Goal: Task Accomplishment & Management: Use online tool/utility

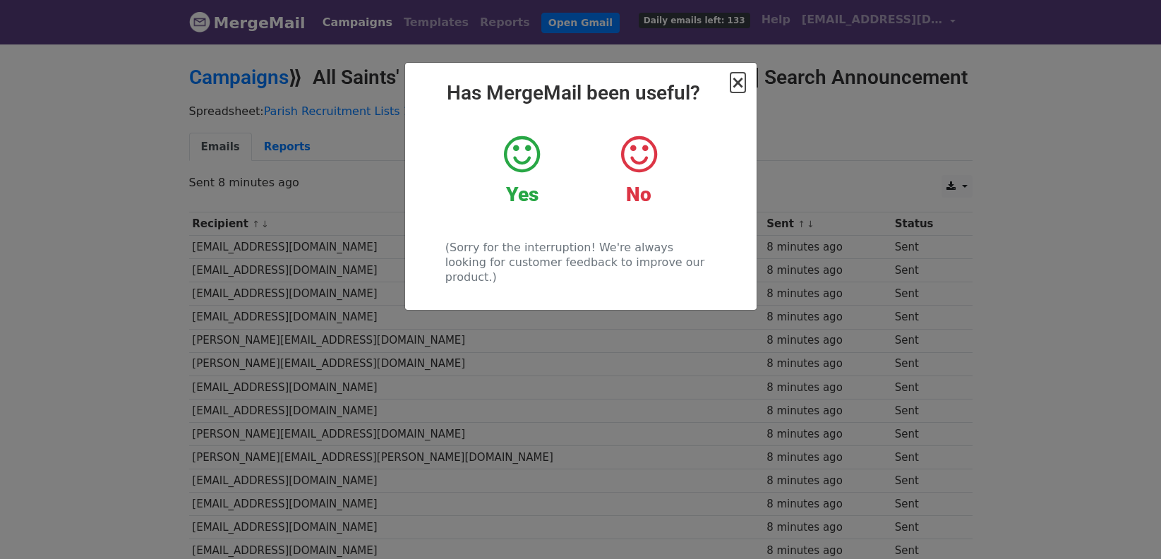
click at [741, 86] on span "×" at bounding box center [738, 83] width 14 height 20
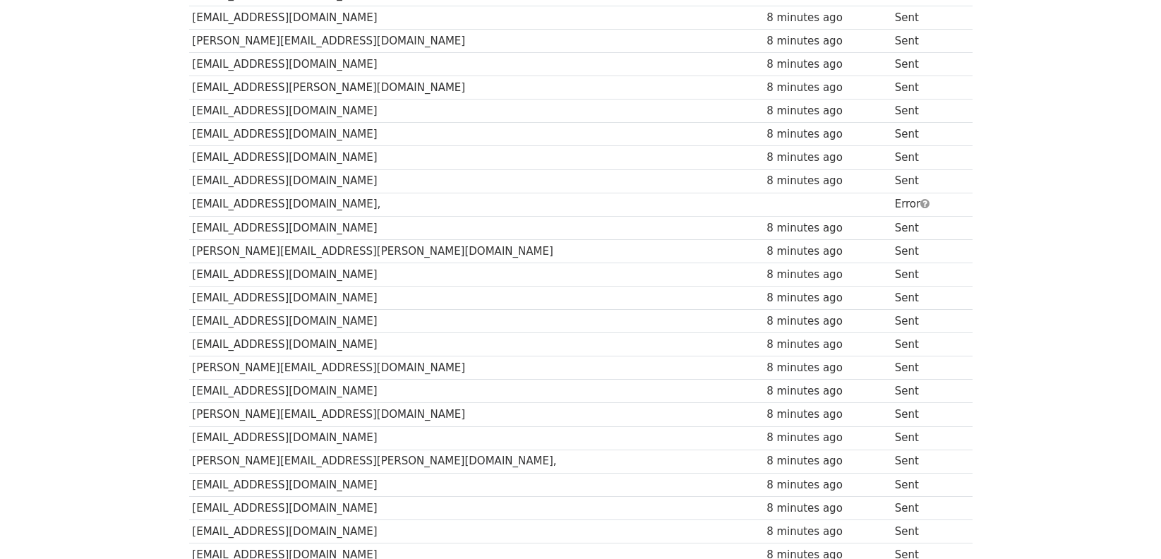
scroll to position [660, 0]
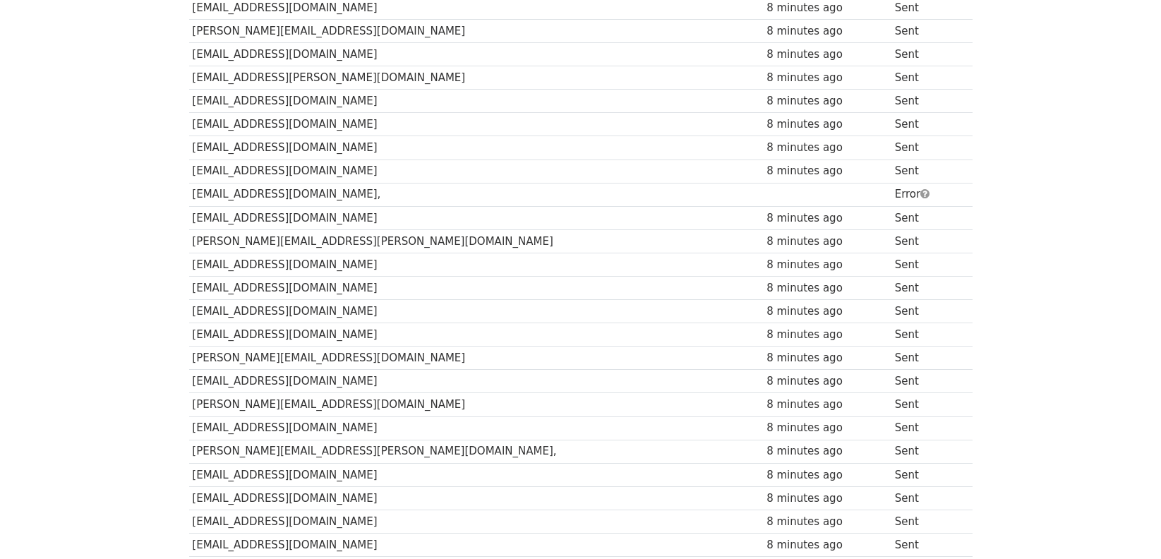
click at [323, 196] on td "powelllew1@gmail.com," at bounding box center [476, 194] width 575 height 23
click at [1002, 323] on body "MergeMail Campaigns Templates Reports Open Gmail Daily emails left: 133 Help co…" at bounding box center [580, 297] width 1161 height 1915
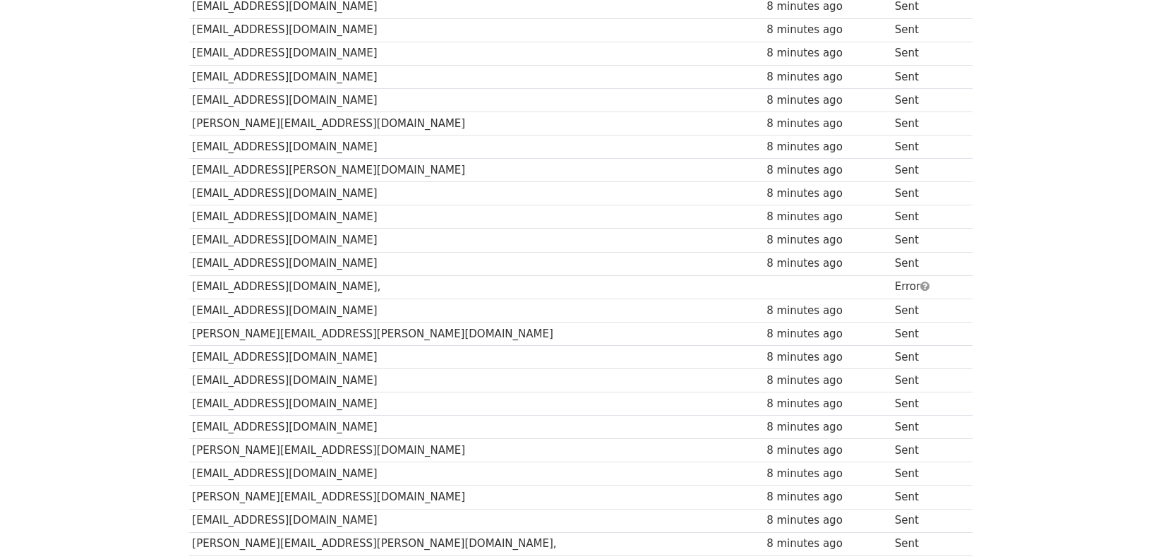
scroll to position [604, 0]
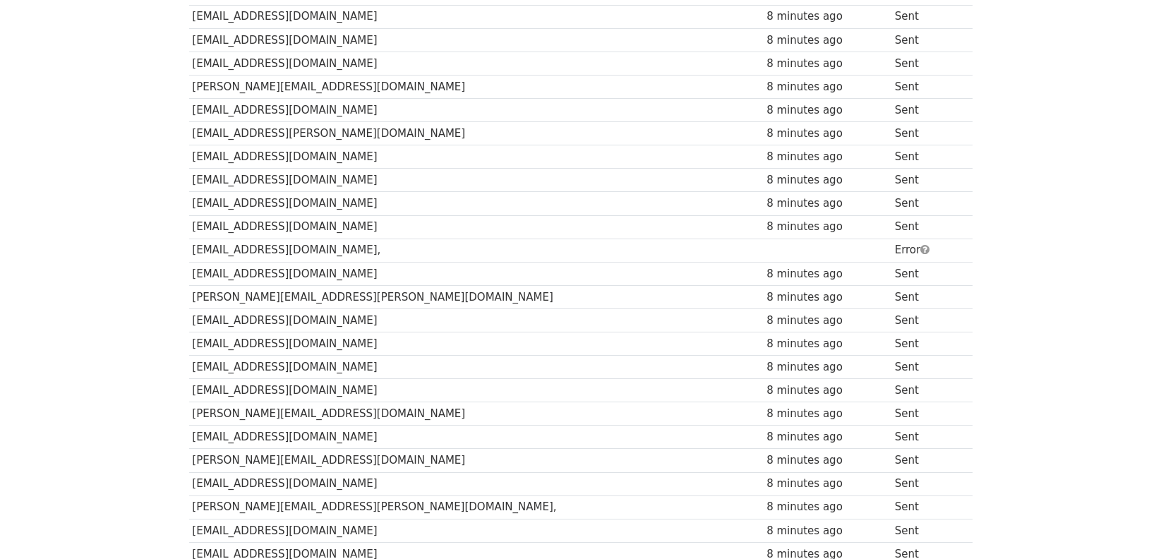
click at [208, 247] on td "powelllew1@gmail.com," at bounding box center [476, 250] width 575 height 23
click at [921, 252] on span at bounding box center [925, 249] width 9 height 11
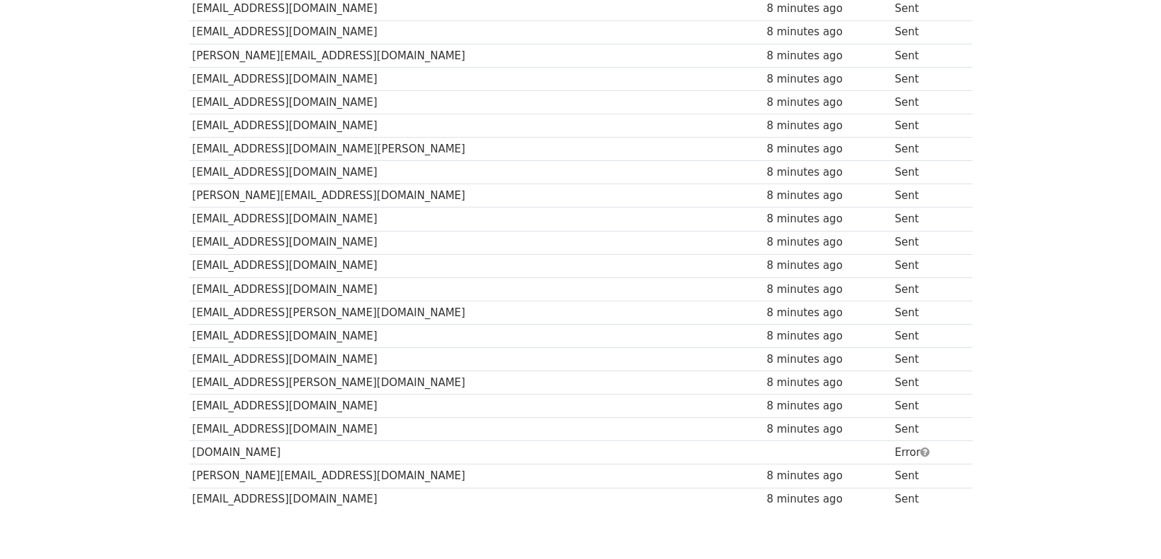
scroll to position [1353, 0]
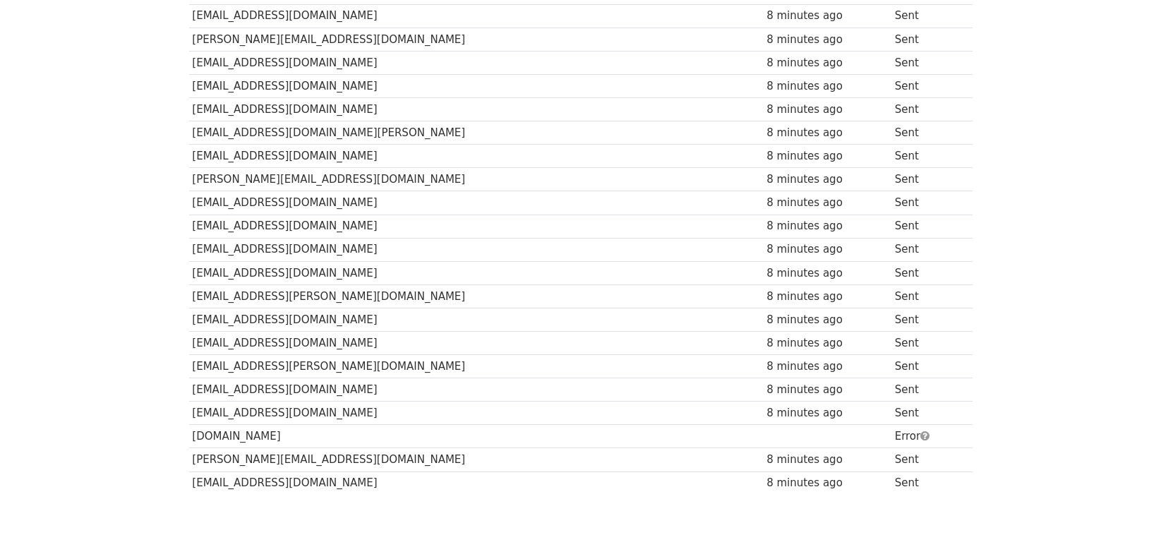
drag, startPoint x: 196, startPoint y: 437, endPoint x: 290, endPoint y: 443, distance: 94.8
click at [290, 443] on td "staschurch.org" at bounding box center [476, 436] width 575 height 23
click at [282, 437] on td "staschurch.org" at bounding box center [476, 436] width 575 height 23
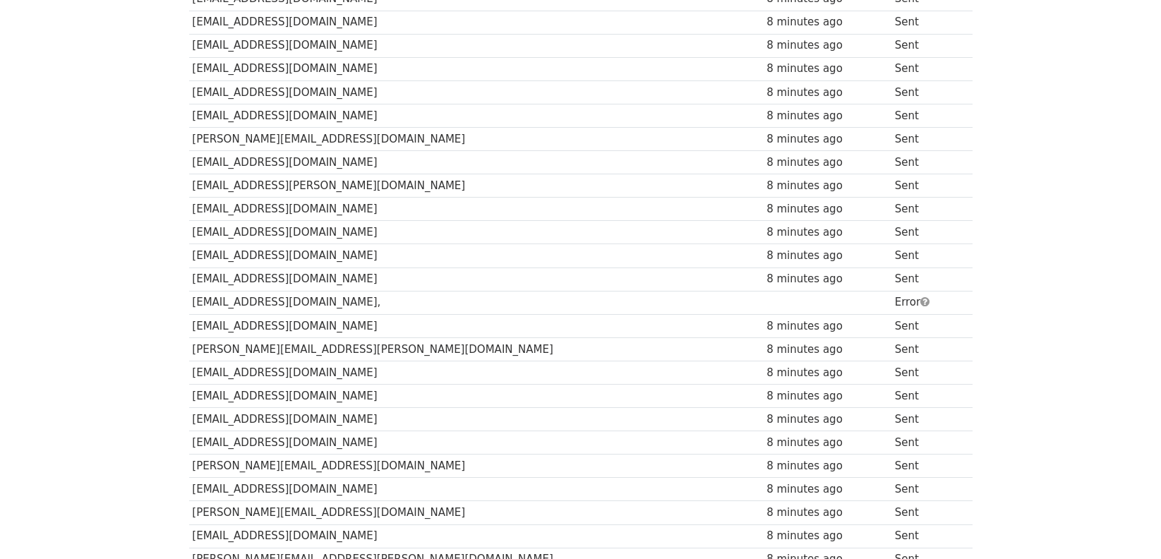
scroll to position [553, 0]
click at [377, 307] on td "powelllew1@gmail.com," at bounding box center [476, 301] width 575 height 23
drag, startPoint x: 194, startPoint y: 303, endPoint x: 378, endPoint y: 310, distance: 183.7
click at [378, 310] on td "powelllew1@gmail.com," at bounding box center [476, 301] width 575 height 23
click at [368, 303] on td "powelllew1@gmail.com," at bounding box center [476, 301] width 575 height 23
